Goal: Transaction & Acquisition: Purchase product/service

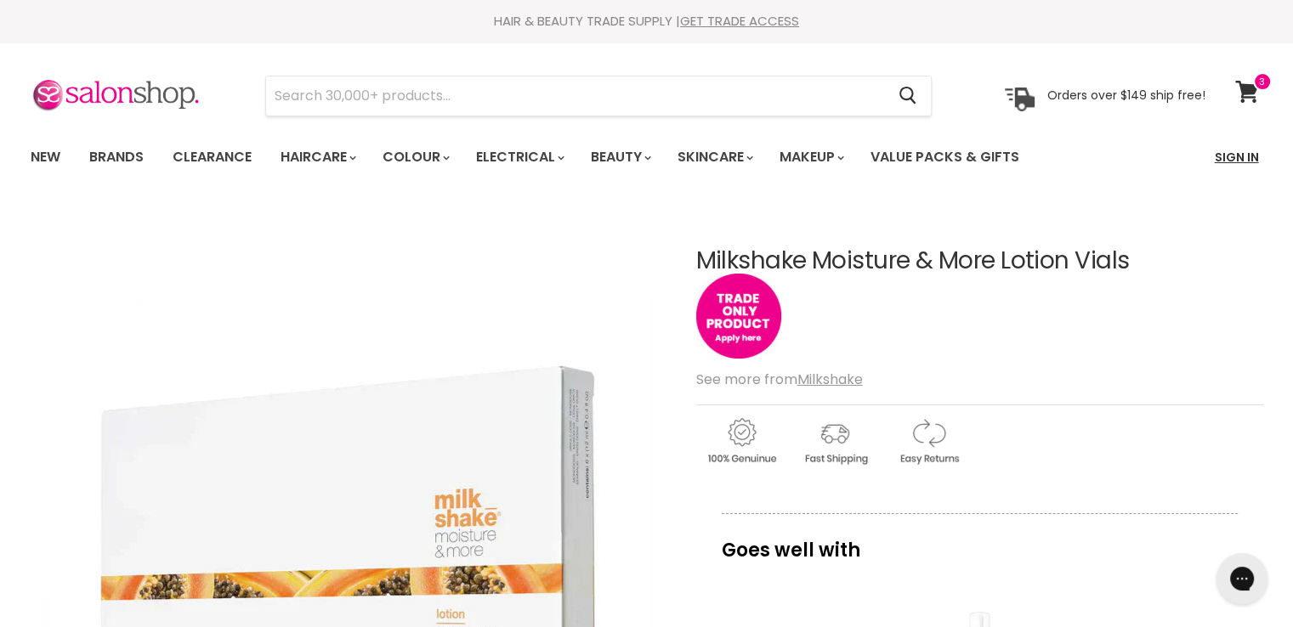
click at [1225, 150] on link "Sign In" at bounding box center [1236, 157] width 65 height 36
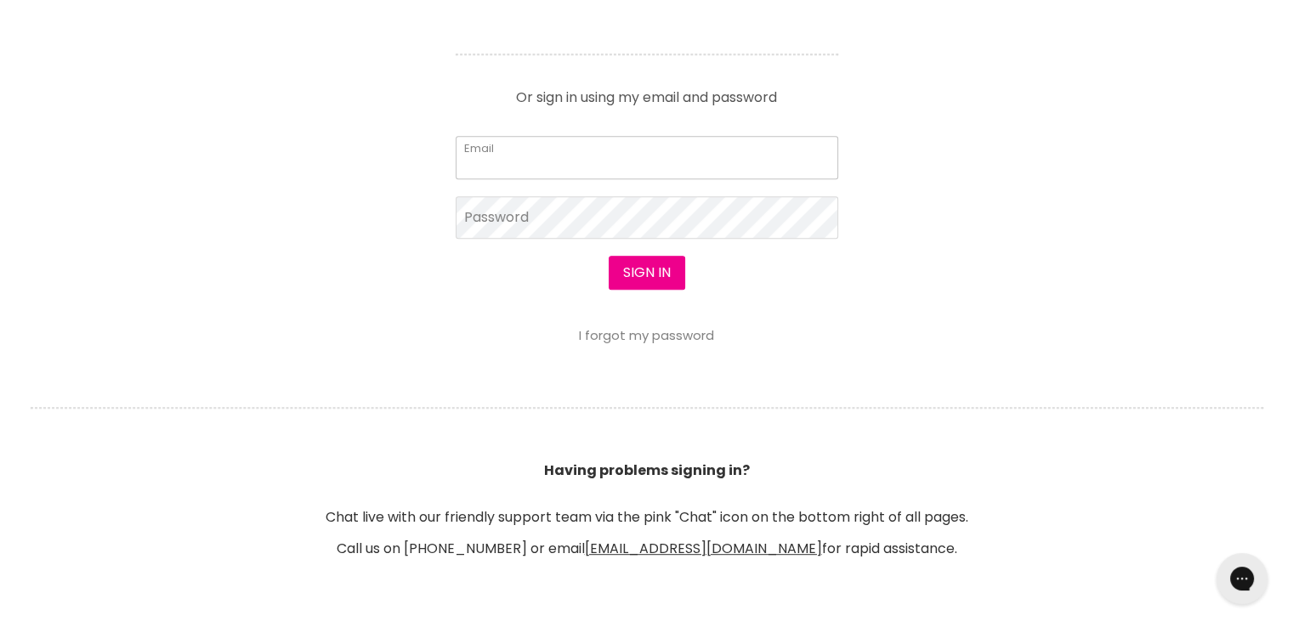
click at [529, 240] on form "Email Password Sign in I forgot my password" at bounding box center [647, 239] width 382 height 207
type input "cs.discountsalonsupplies@gmail.com"
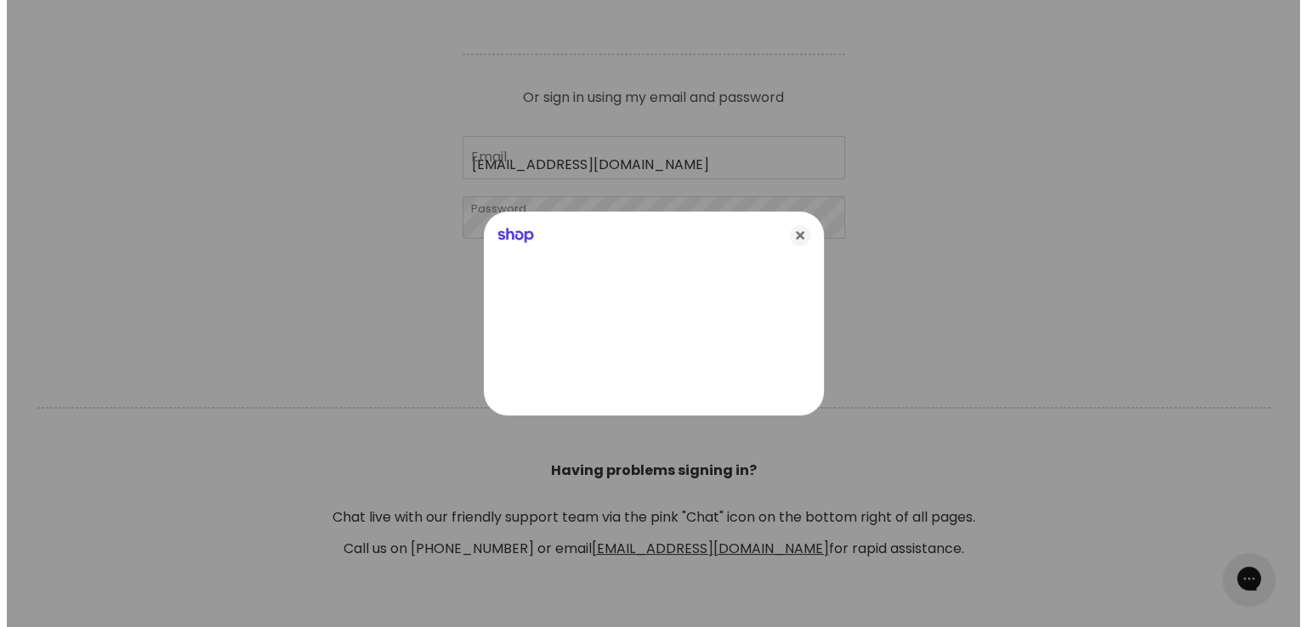
scroll to position [766, 0]
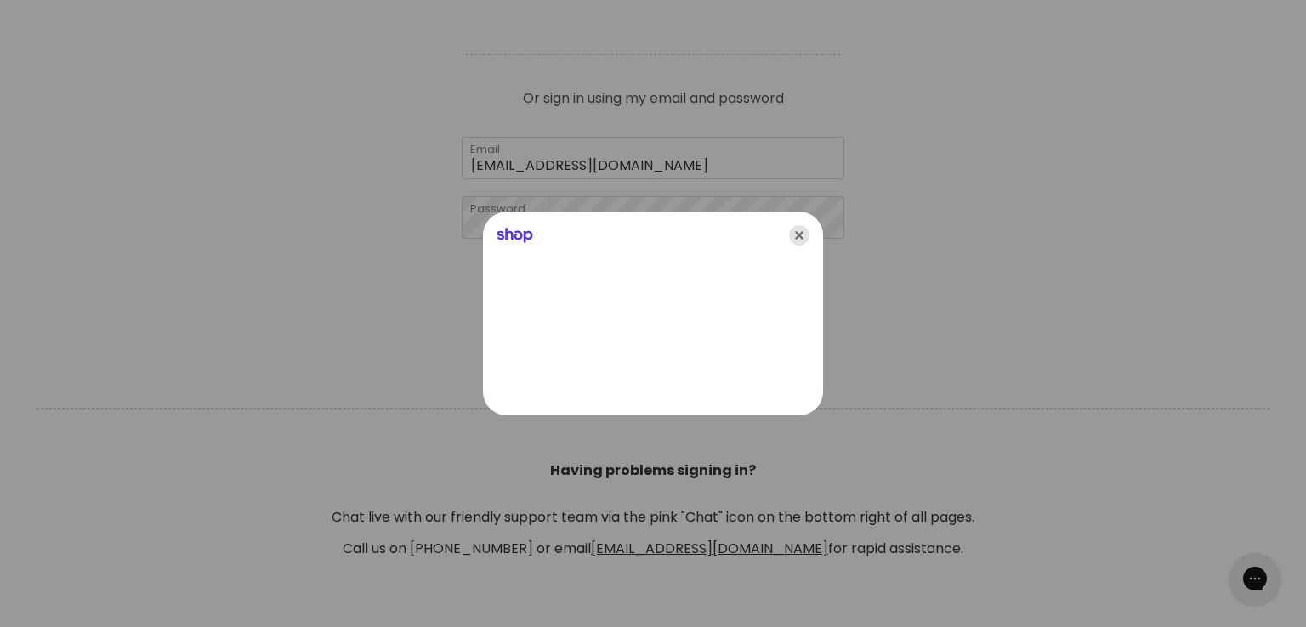
click at [801, 238] on icon "Close" at bounding box center [799, 235] width 20 height 20
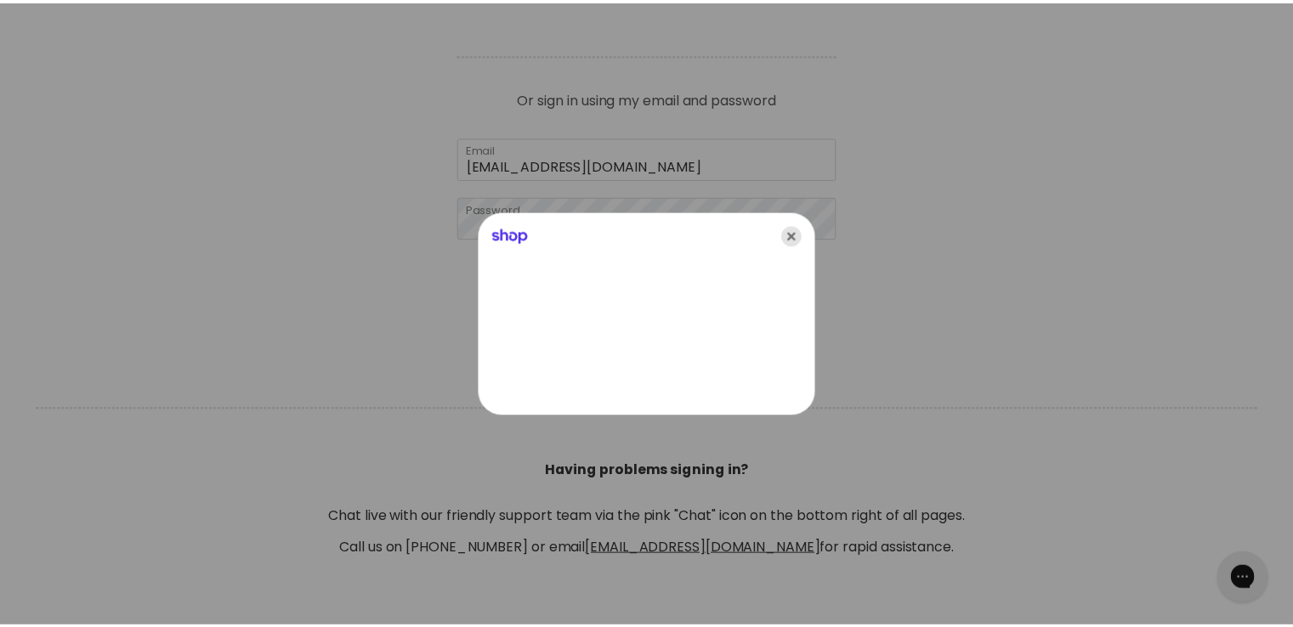
scroll to position [765, 0]
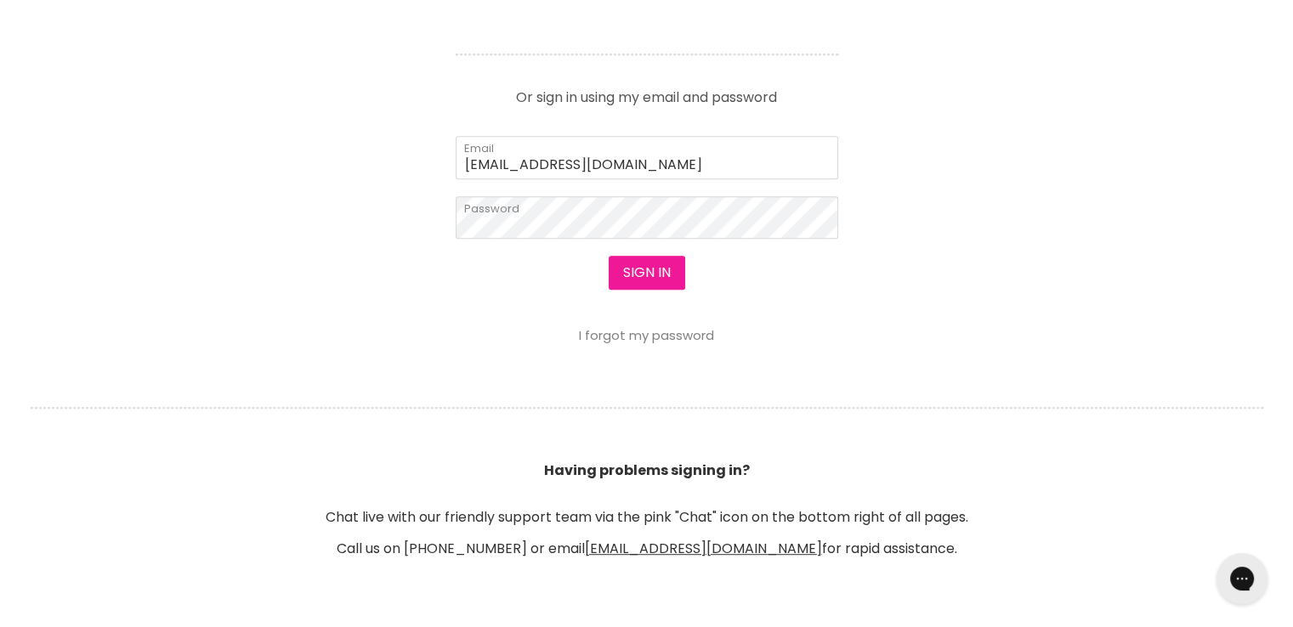
click at [633, 275] on button "Sign in" at bounding box center [647, 273] width 76 height 34
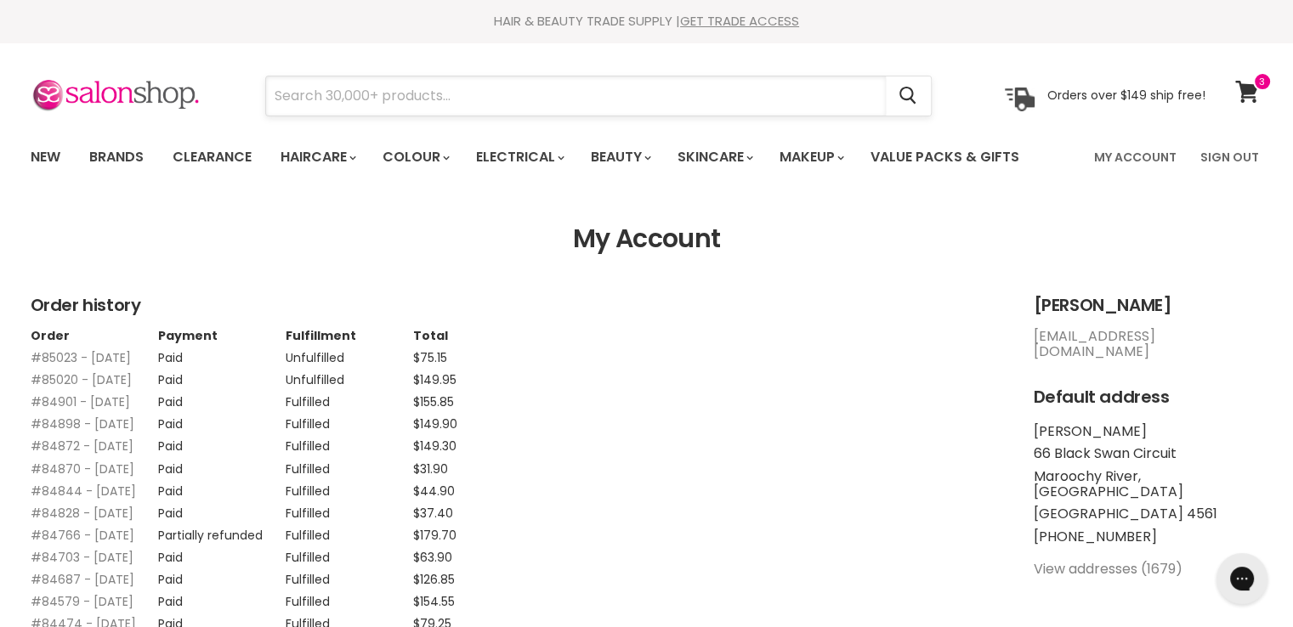
click at [520, 87] on input "Search" at bounding box center [576, 95] width 620 height 39
paste input "Milkshake Moisture & More"
type input "Milkshake Moisture & More"
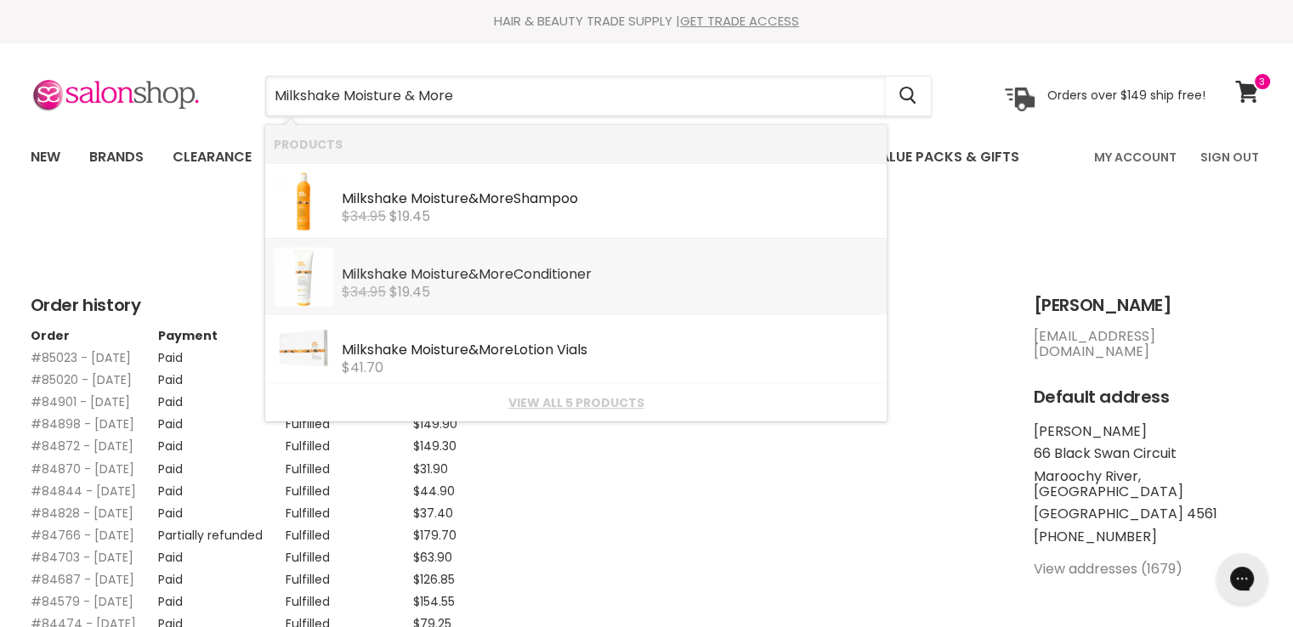
click at [467, 288] on div "$34.95 $19.45" at bounding box center [610, 292] width 536 height 15
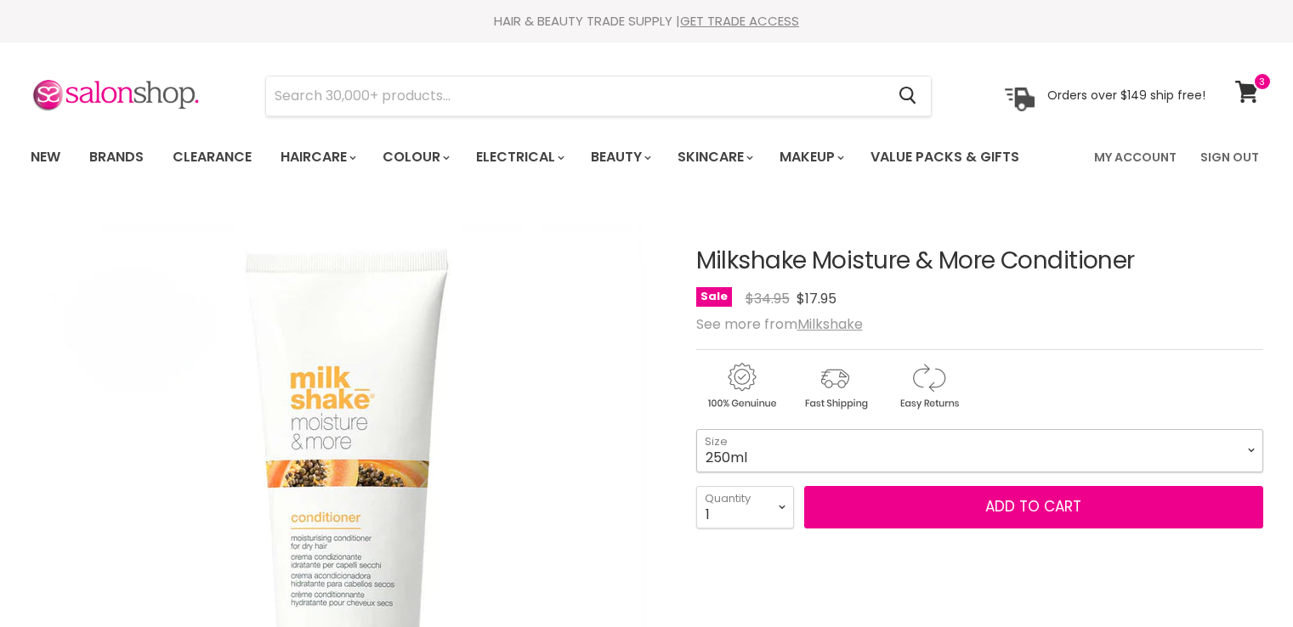
drag, startPoint x: 0, startPoint y: 0, endPoint x: 733, endPoint y: 195, distance: 758.1
click at [733, 429] on select "250ml 1 Litre" at bounding box center [979, 450] width 567 height 42
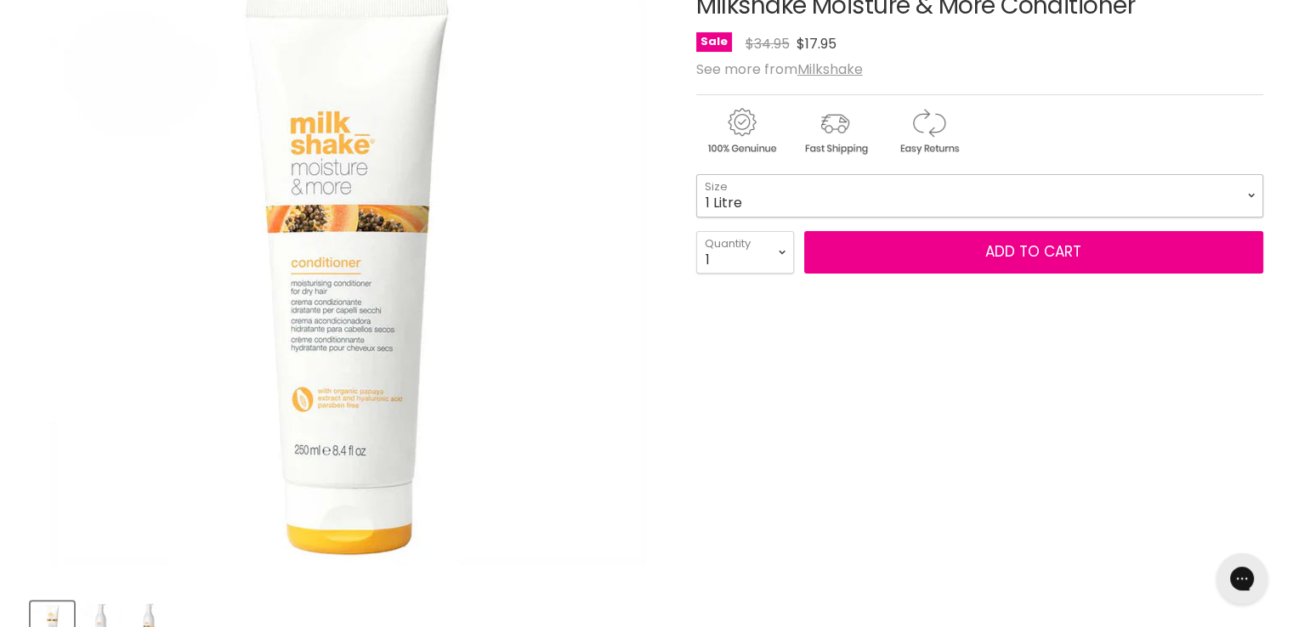
click at [696, 174] on select "250ml 1 Litre" at bounding box center [979, 195] width 567 height 42
select select "1 Litre"
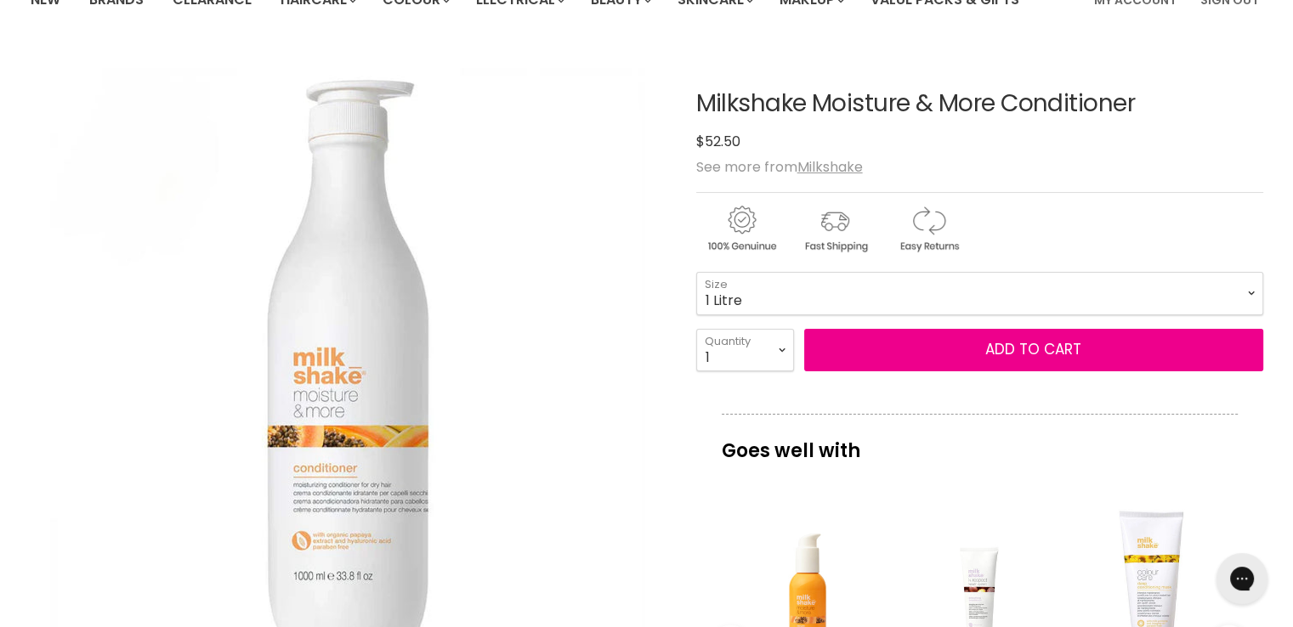
scroll to position [85, 0]
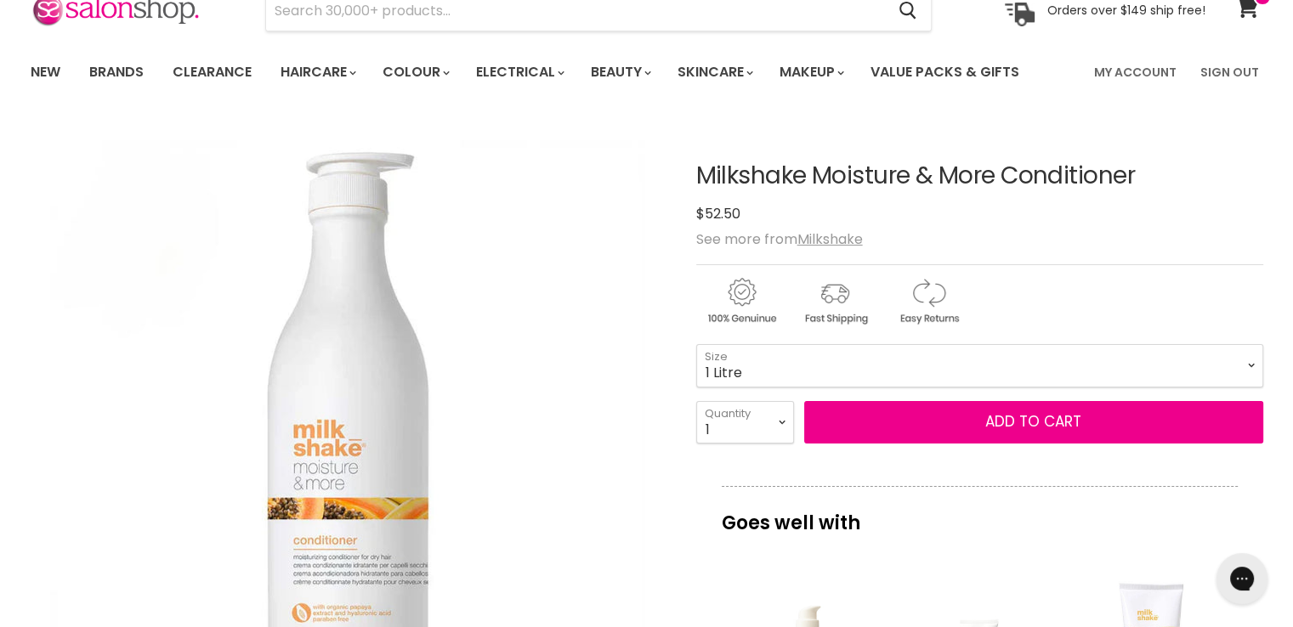
drag, startPoint x: 1164, startPoint y: 181, endPoint x: 677, endPoint y: 181, distance: 487.0
copy div "Milkshake Moisture & More Conditioner"
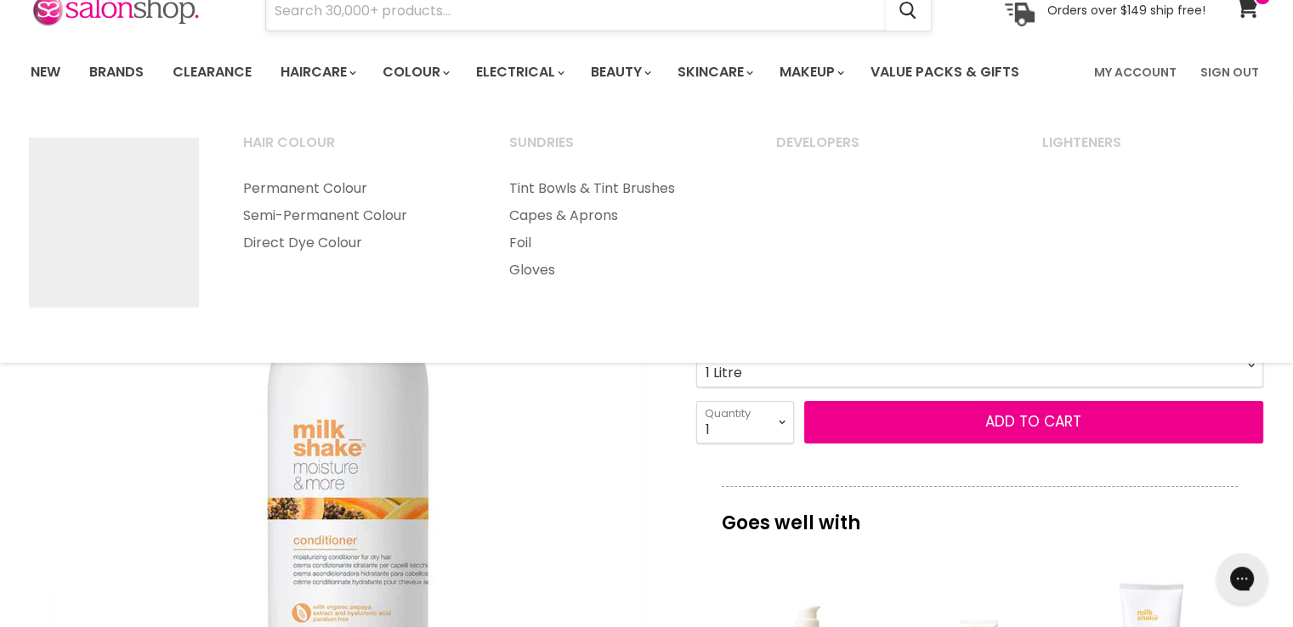
click at [477, 17] on input "Search" at bounding box center [576, 11] width 620 height 39
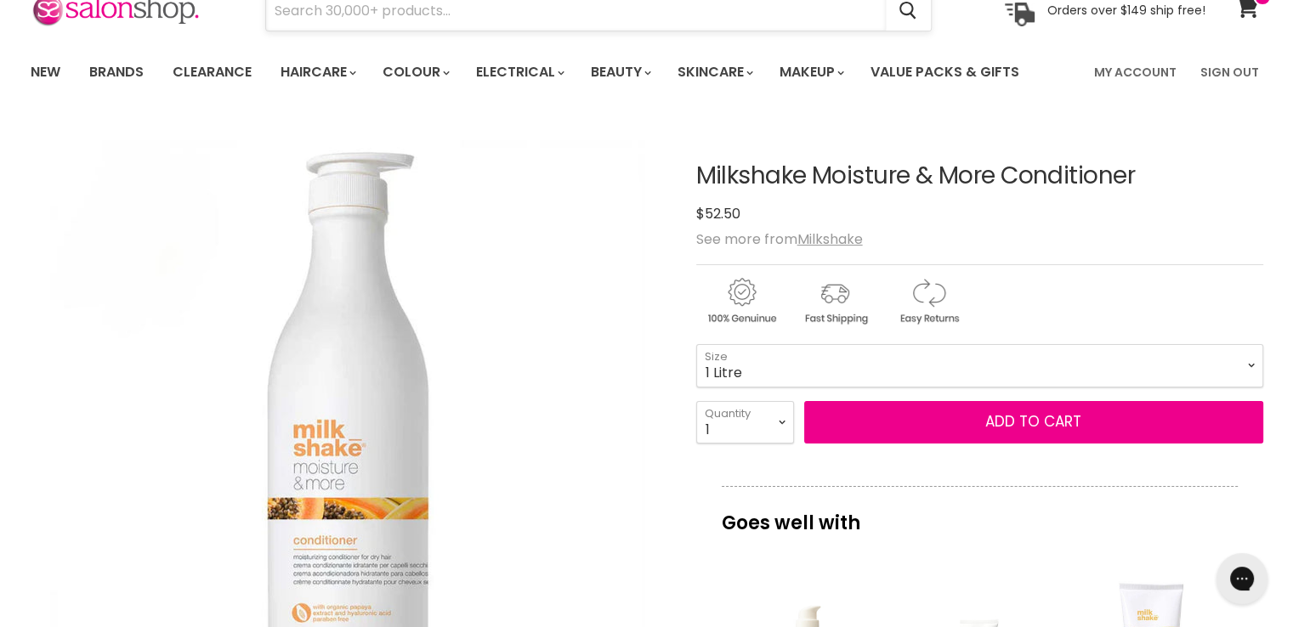
paste input "Milkshake Moisture & More Conditioner"
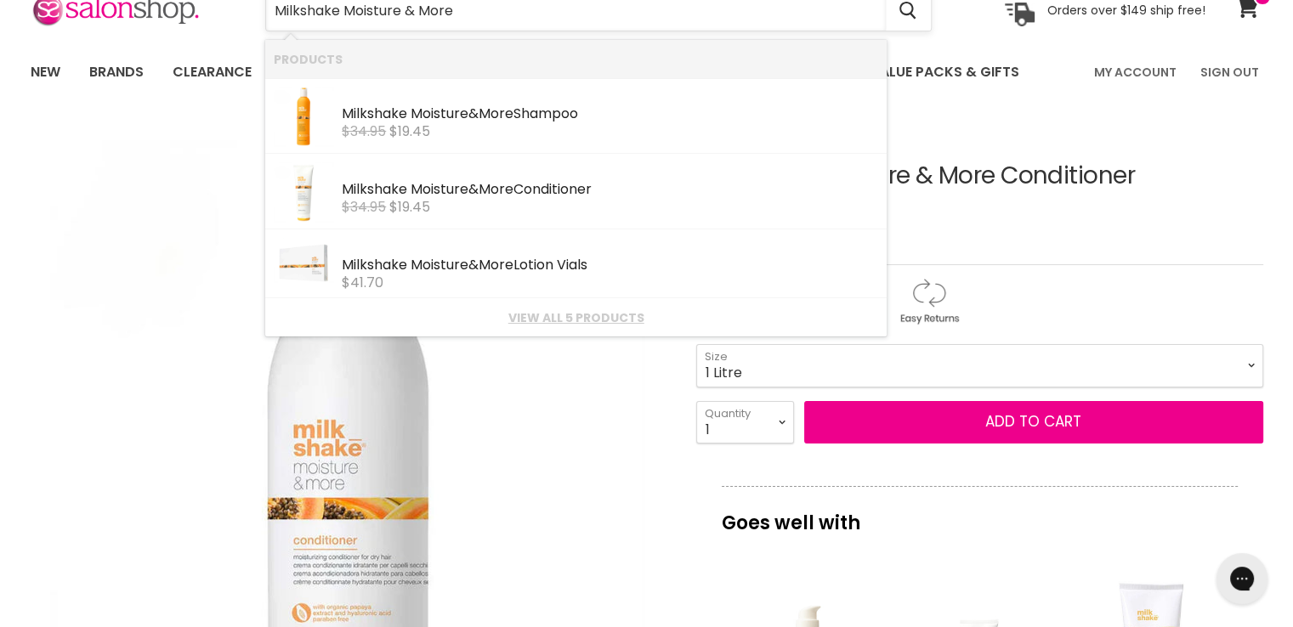
type input "Milkshake Moisture & More"
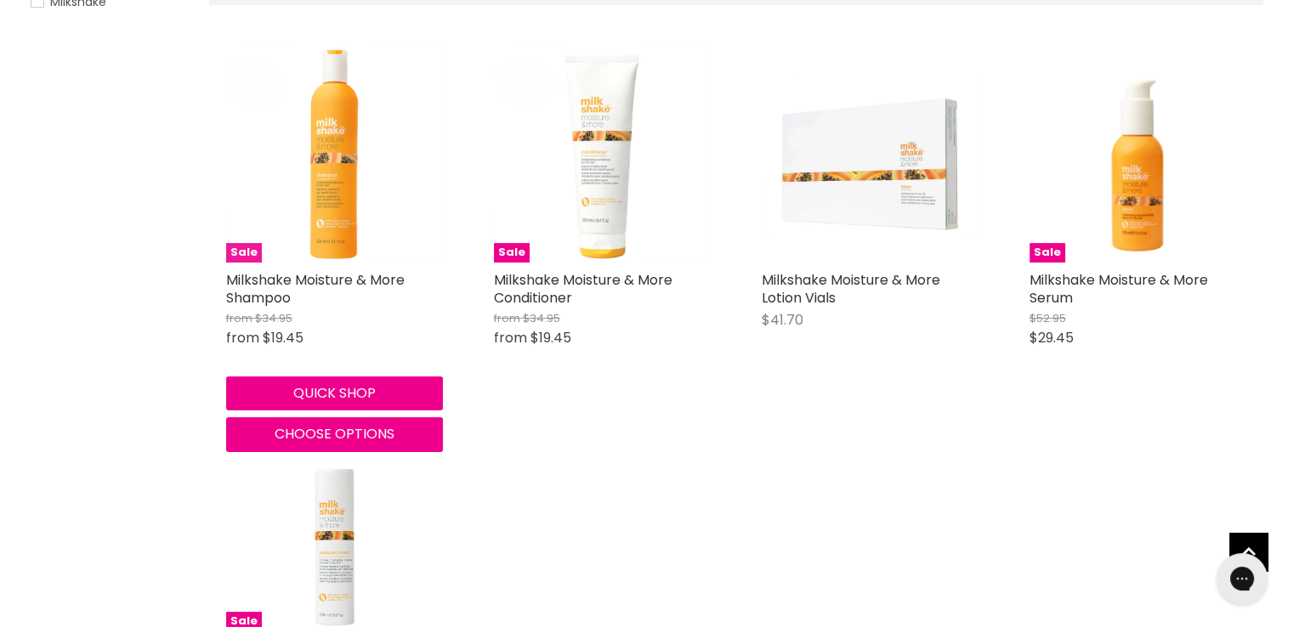
click at [348, 132] on img "Main content" at bounding box center [334, 154] width 217 height 217
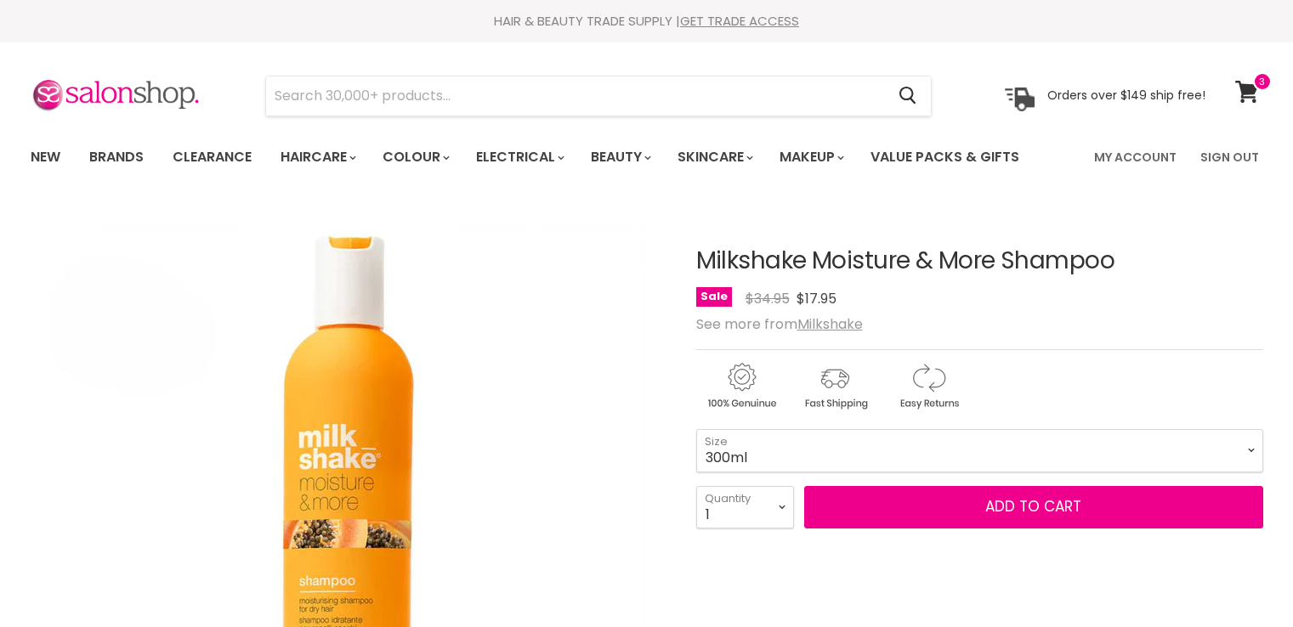
scroll to position [255, 0]
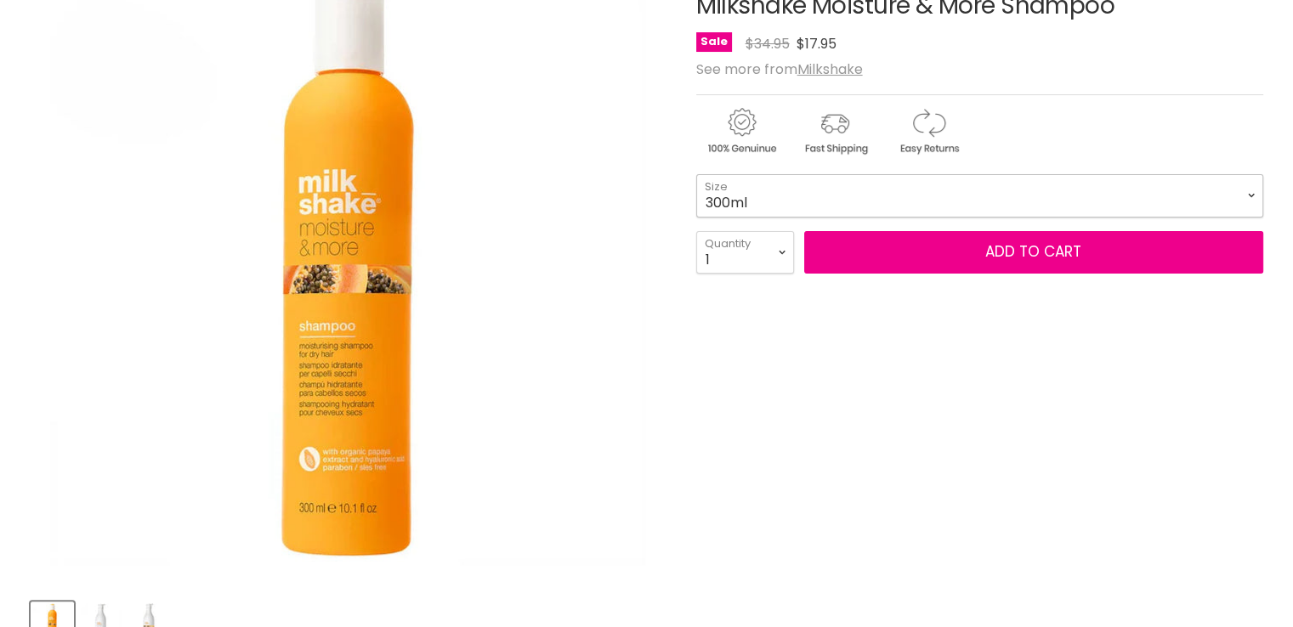
click at [796, 198] on select "300ml 1 Litre" at bounding box center [979, 195] width 567 height 42
click at [696, 174] on select "300ml 1 Litre" at bounding box center [979, 195] width 567 height 42
select select "1 Litre"
